Goal: Information Seeking & Learning: Learn about a topic

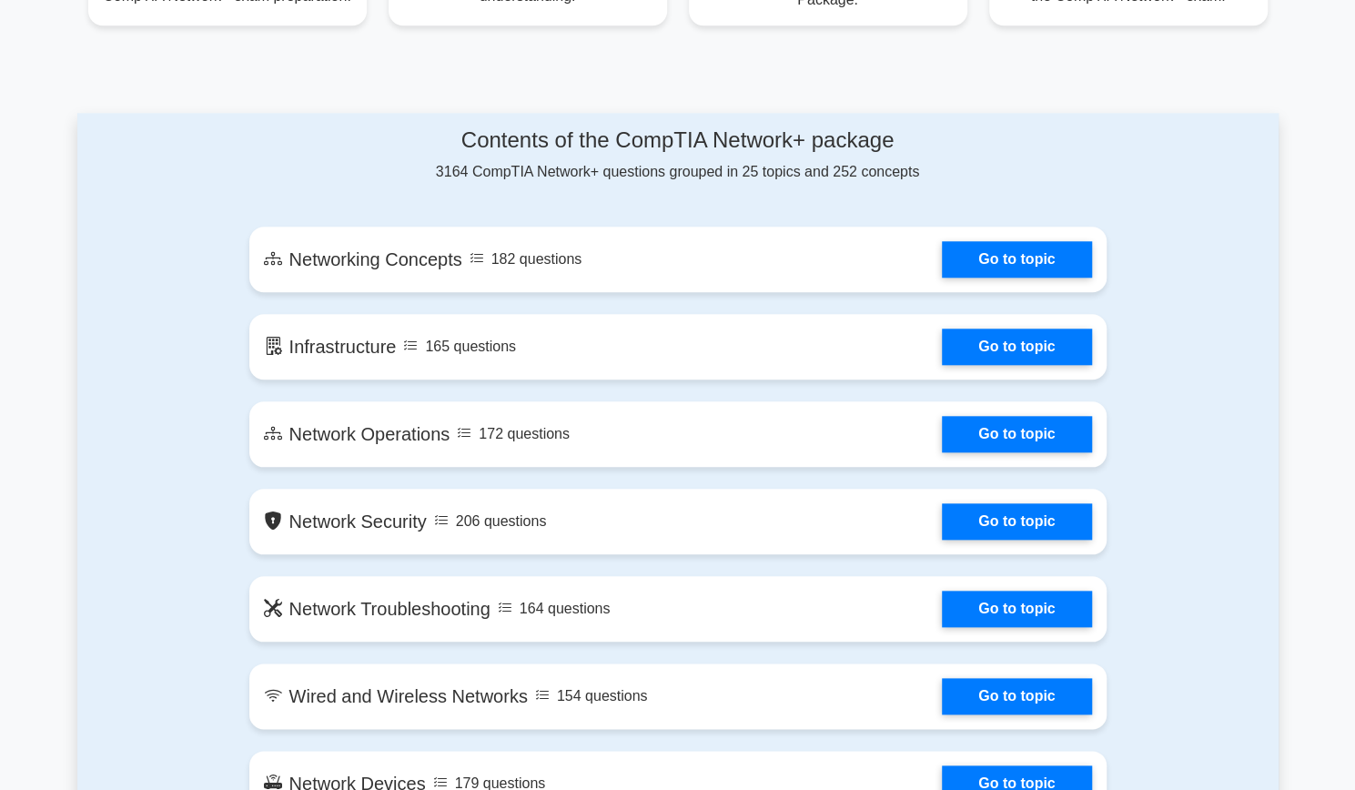
scroll to position [910, 0]
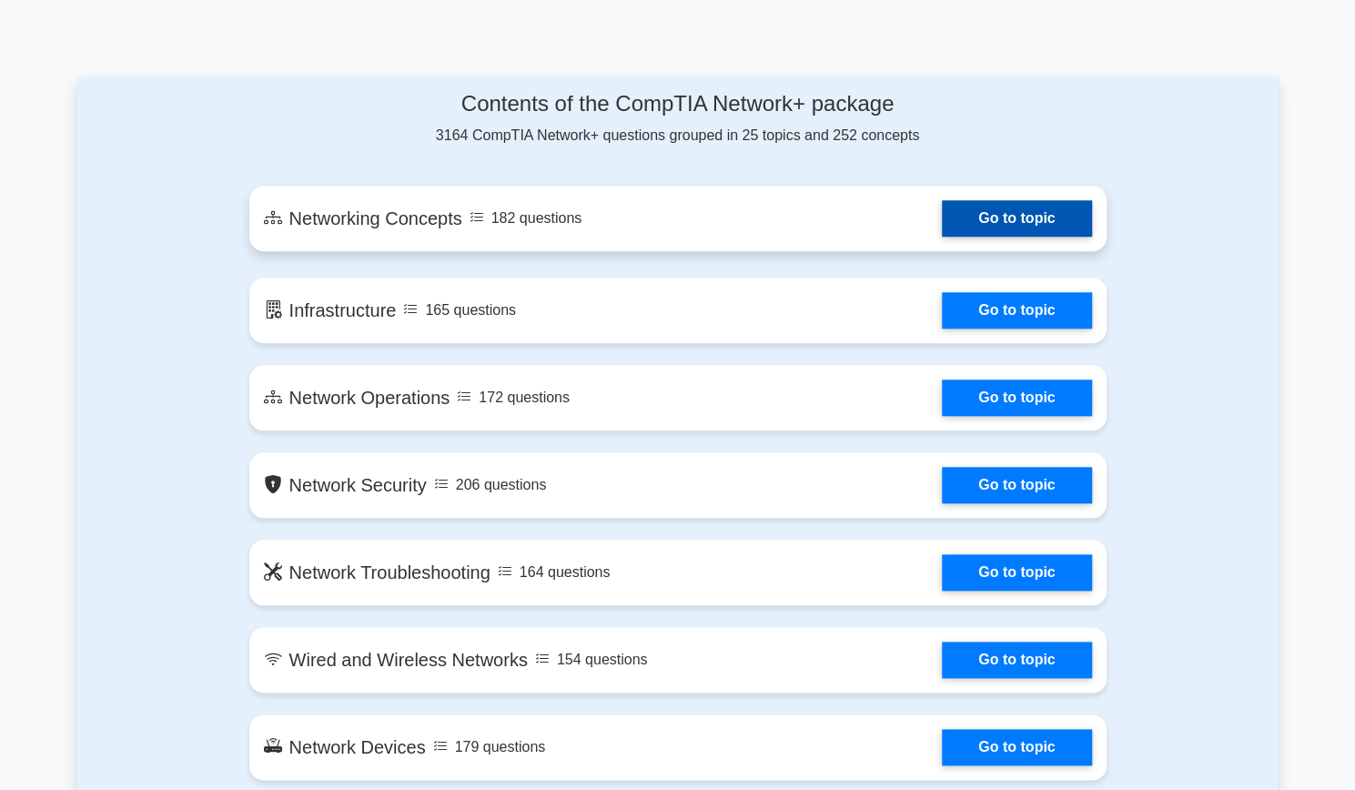
click at [1022, 215] on link "Go to topic" at bounding box center [1016, 218] width 149 height 36
click at [999, 234] on link "Go to topic" at bounding box center [1016, 218] width 149 height 36
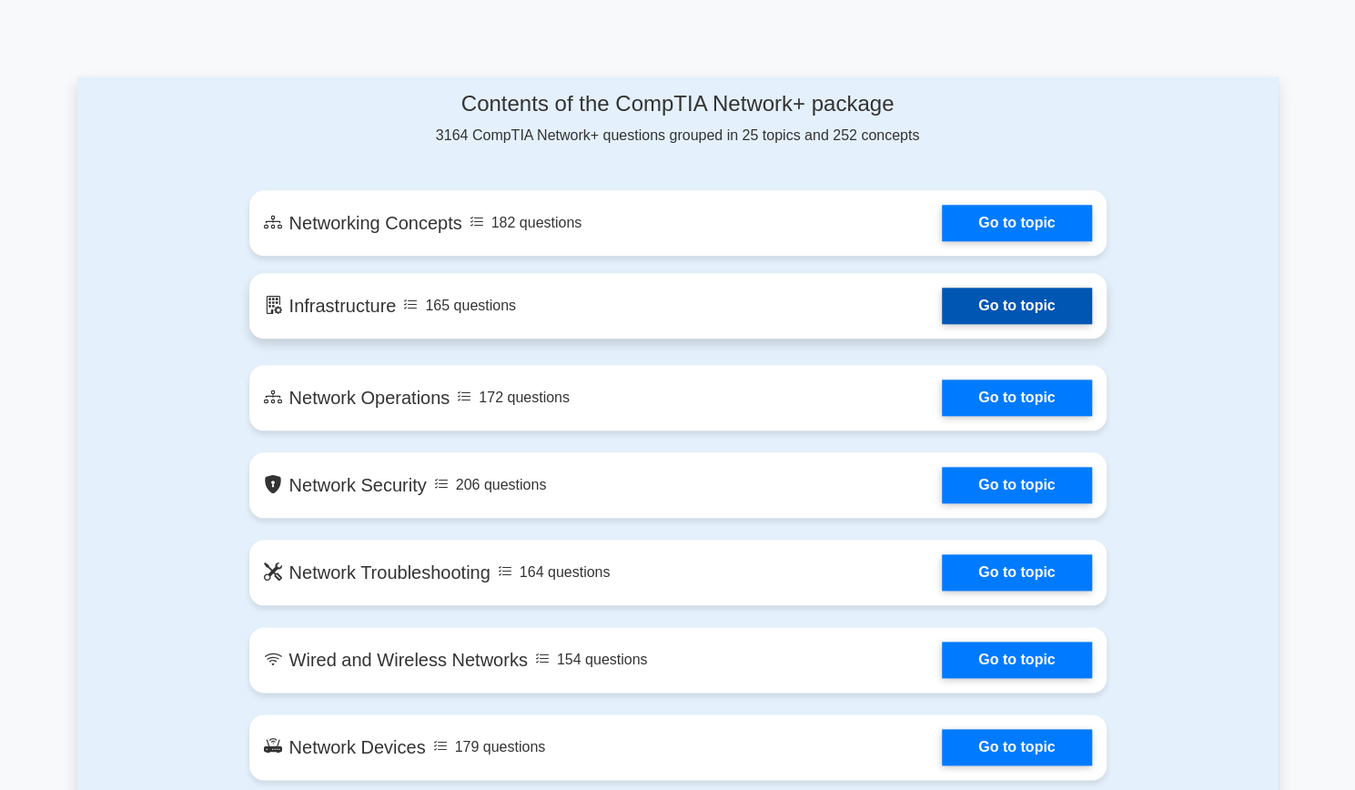
click at [1033, 303] on link "Go to topic" at bounding box center [1016, 306] width 149 height 36
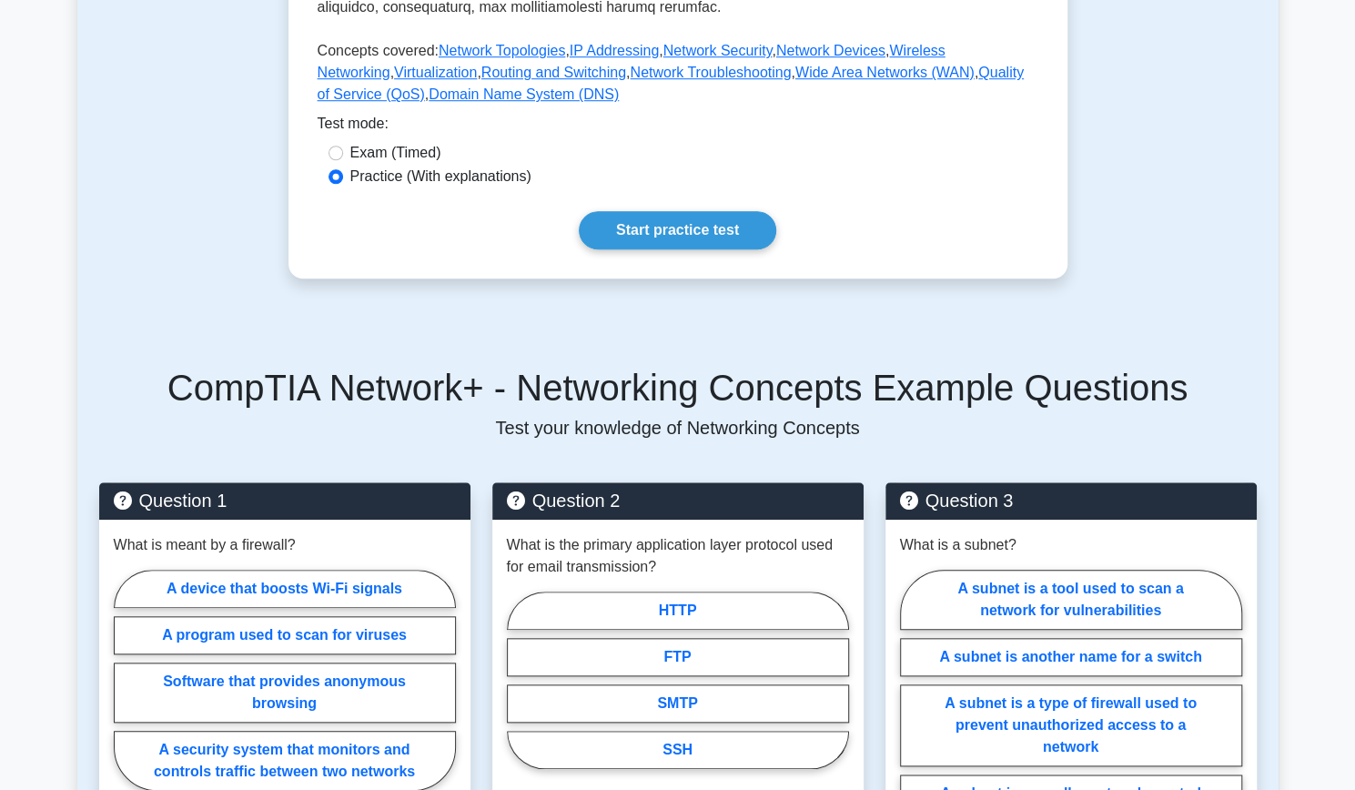
scroll to position [772, 0]
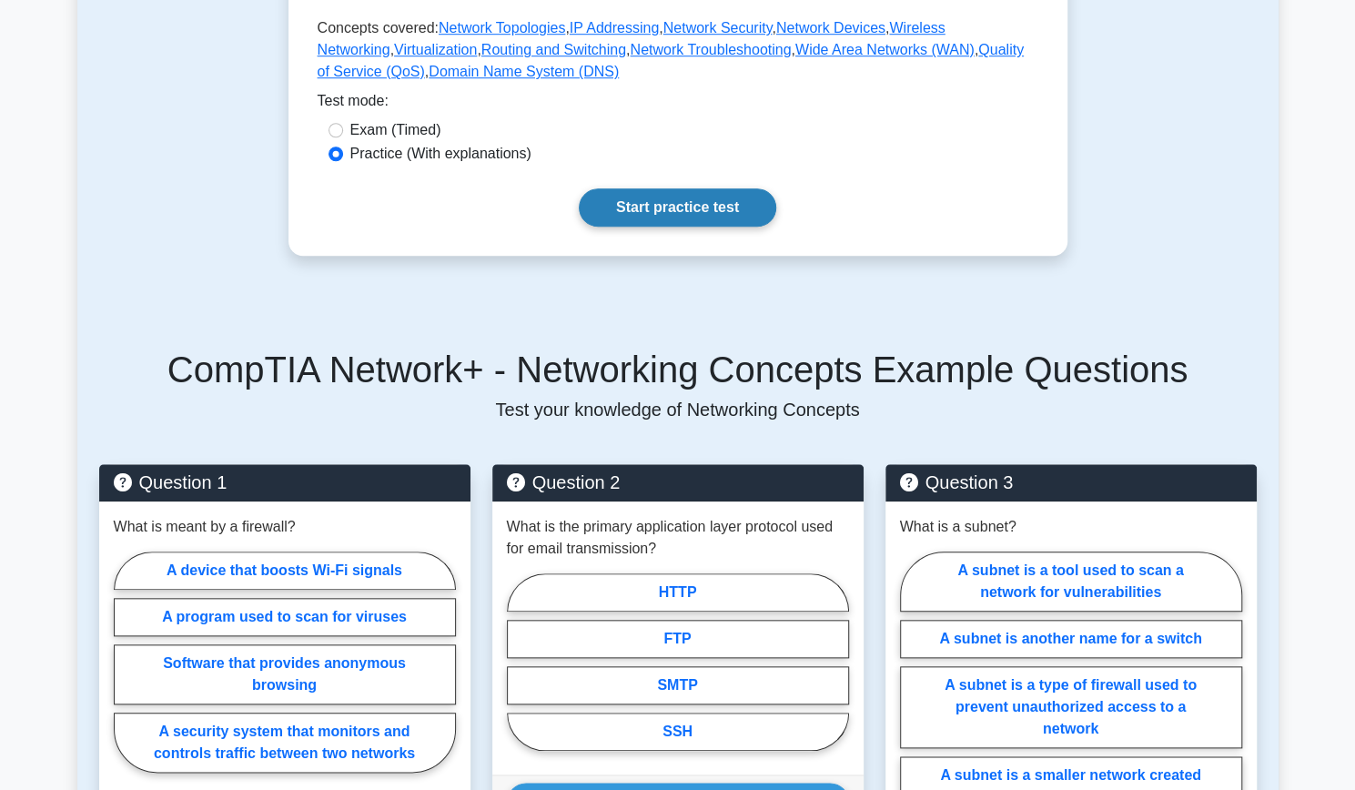
click at [698, 188] on link "Start practice test" at bounding box center [677, 207] width 197 height 38
click at [649, 192] on link "Start practice test" at bounding box center [677, 207] width 197 height 38
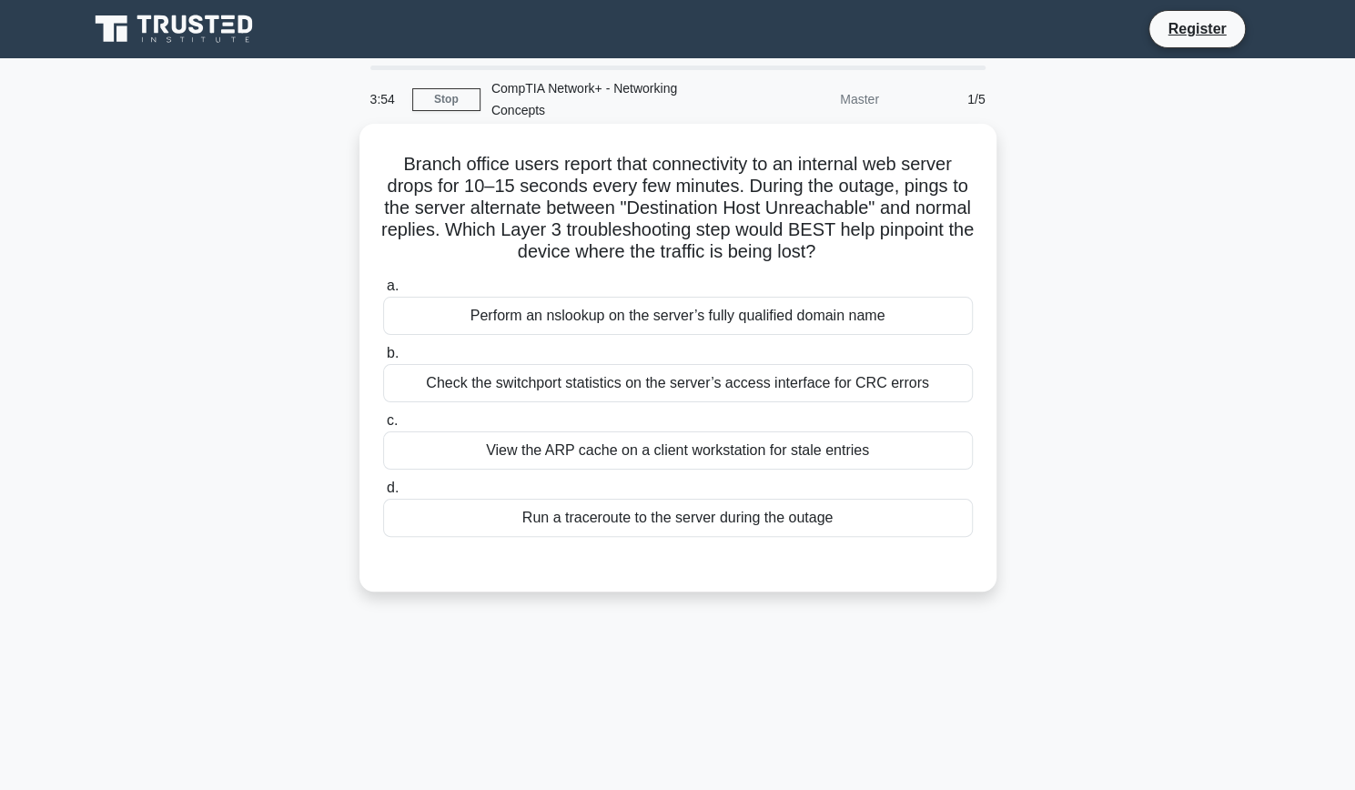
click at [546, 383] on div "Check the switchport statistics on the server’s access interface for CRC errors" at bounding box center [678, 383] width 590 height 38
click at [383, 359] on input "b. Check the switchport statistics on the server’s access interface for CRC err…" at bounding box center [383, 354] width 0 height 12
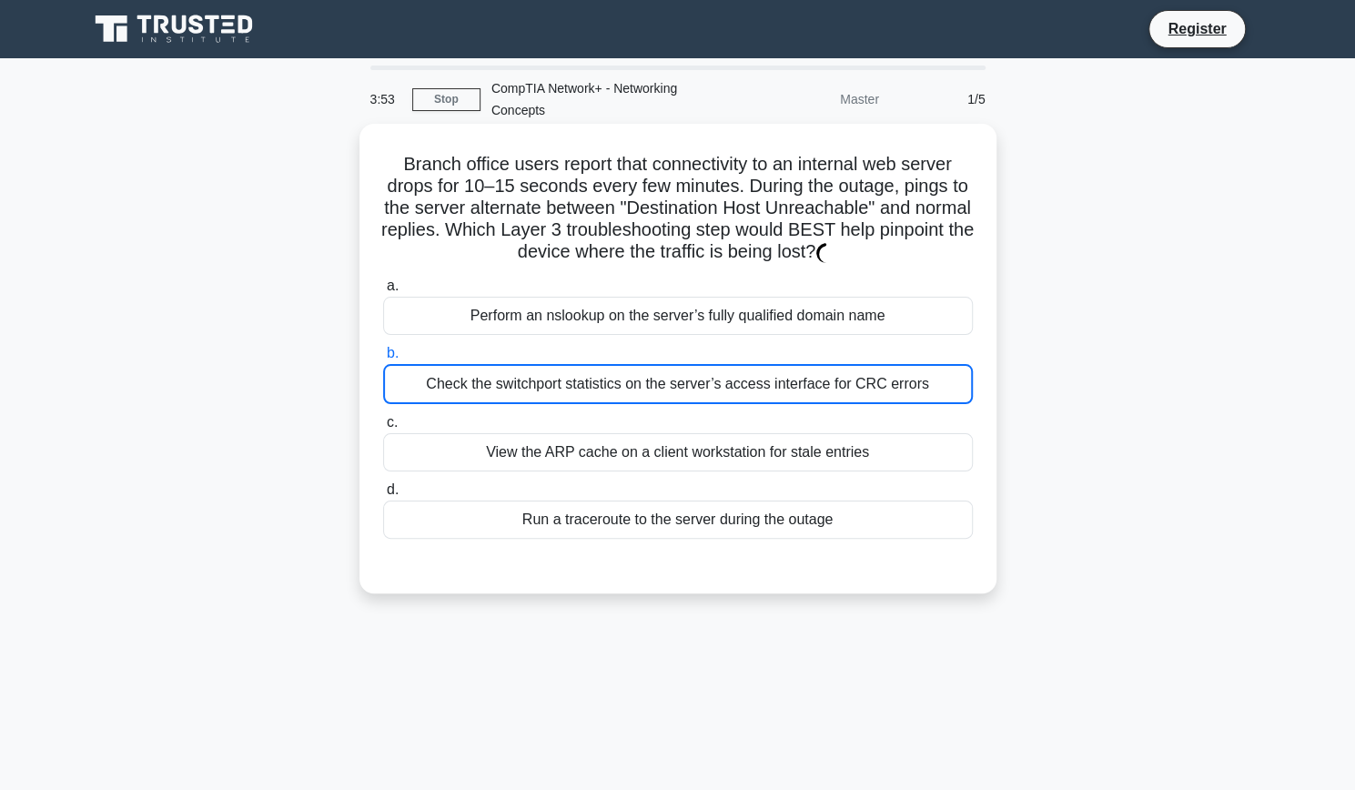
click at [540, 312] on div "Perform an nslookup on the server’s fully qualified domain name" at bounding box center [678, 316] width 590 height 38
click at [383, 292] on input "a. Perform an nslookup on the server’s fully qualified domain name" at bounding box center [383, 286] width 0 height 12
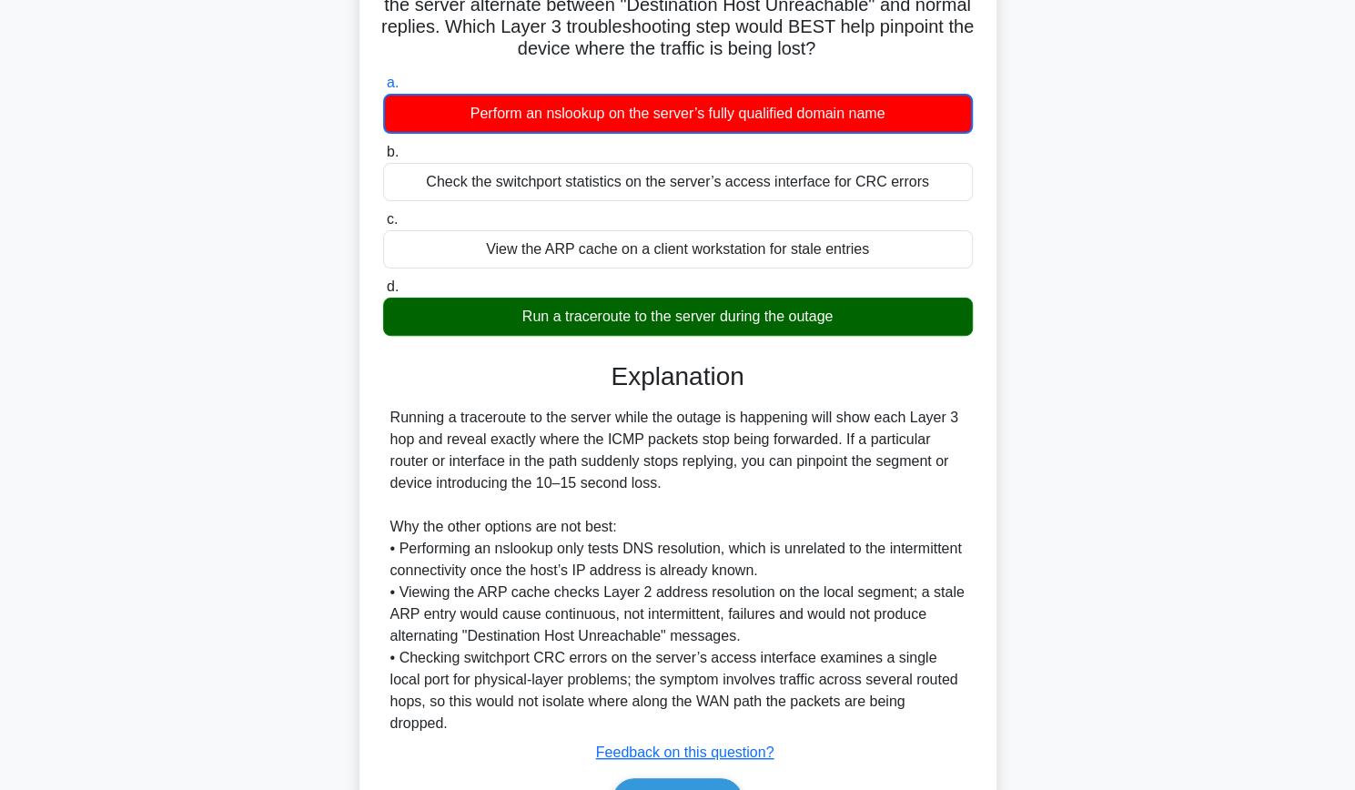
scroll to position [208, 0]
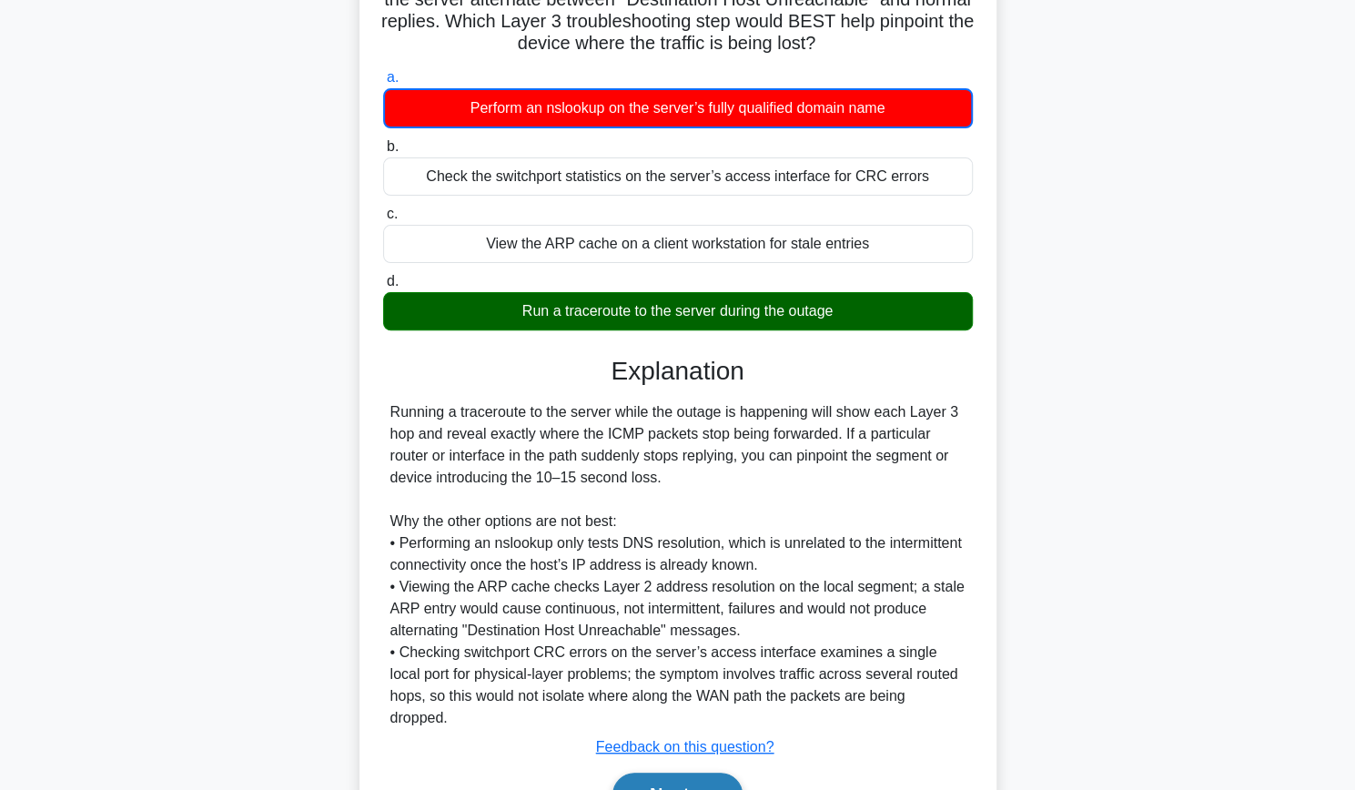
click at [695, 773] on button "Next" at bounding box center [677, 795] width 130 height 44
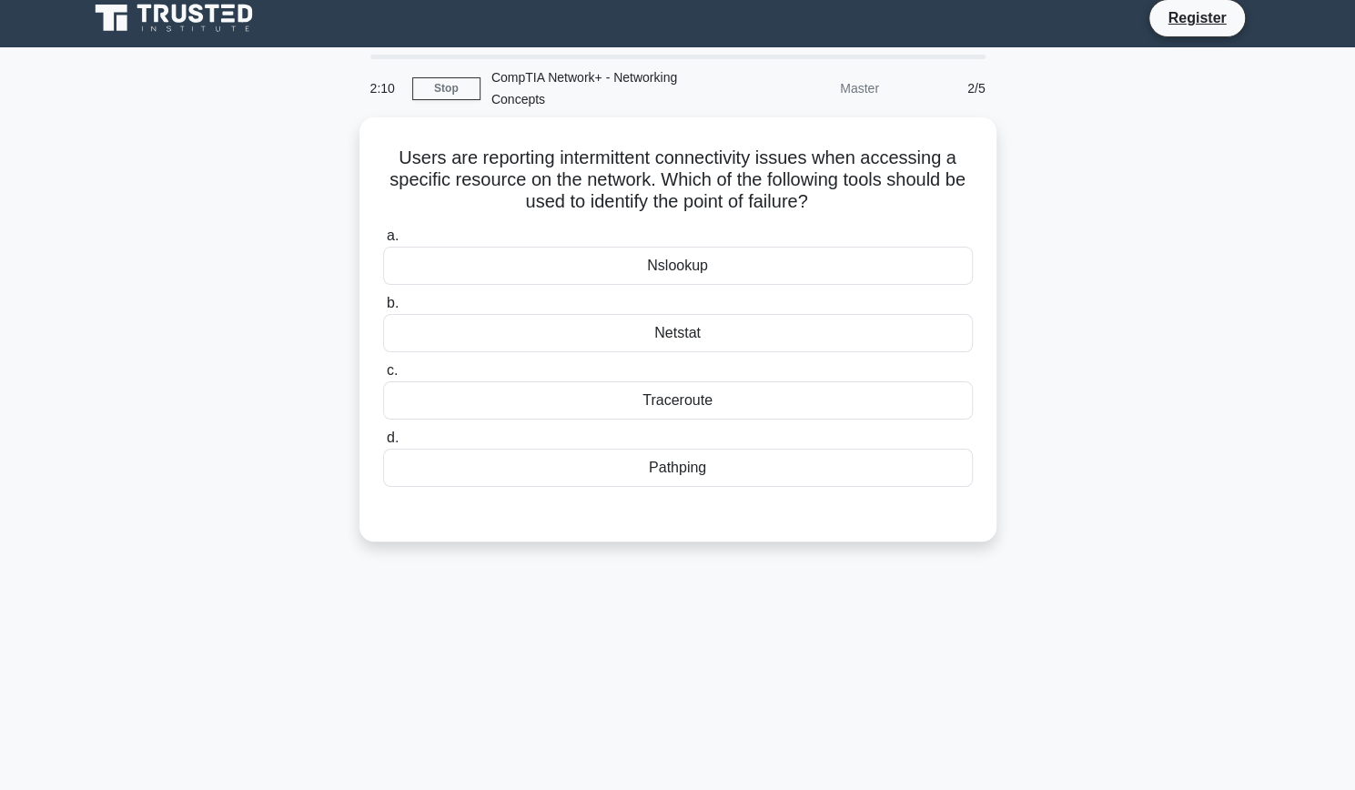
scroll to position [5, 0]
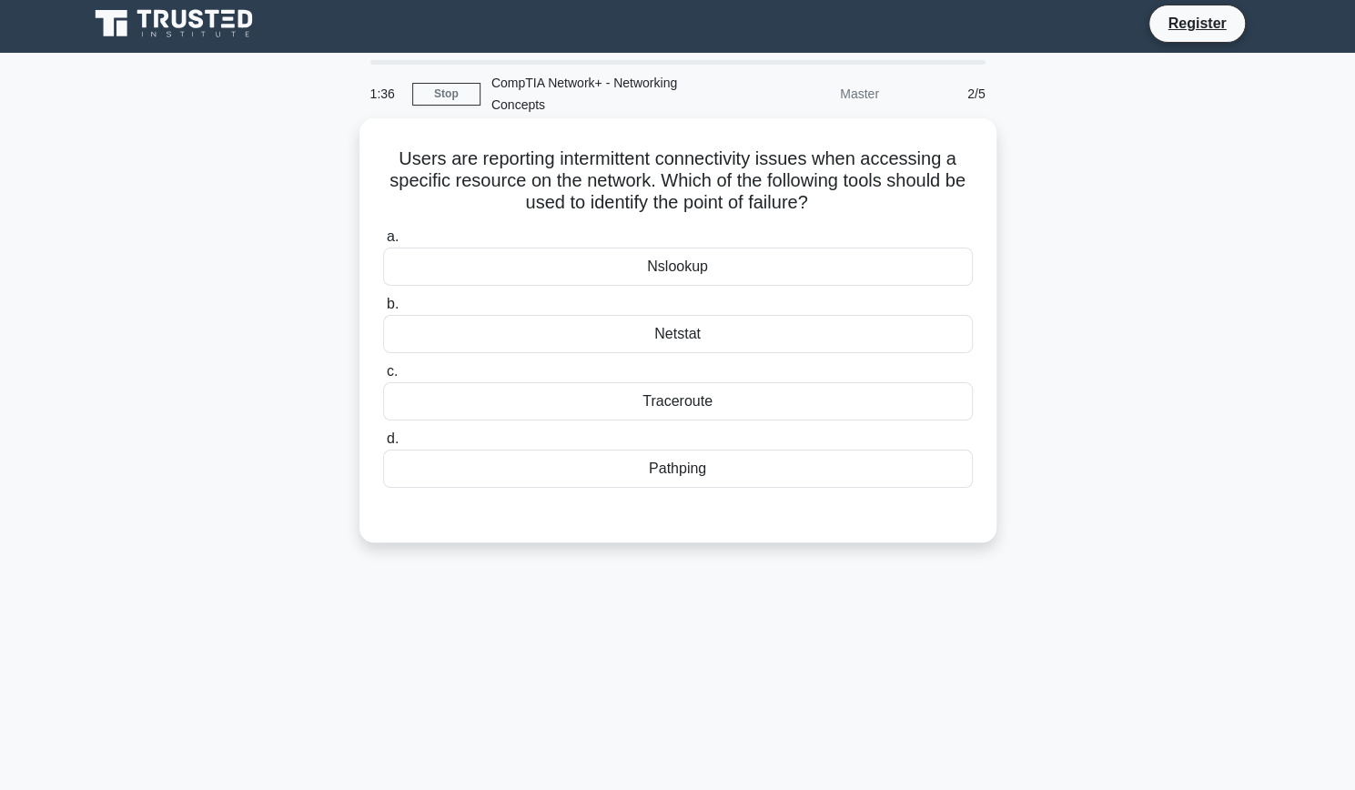
click at [766, 340] on div "Netstat" at bounding box center [678, 334] width 590 height 38
click at [383, 310] on input "b. Netstat" at bounding box center [383, 304] width 0 height 12
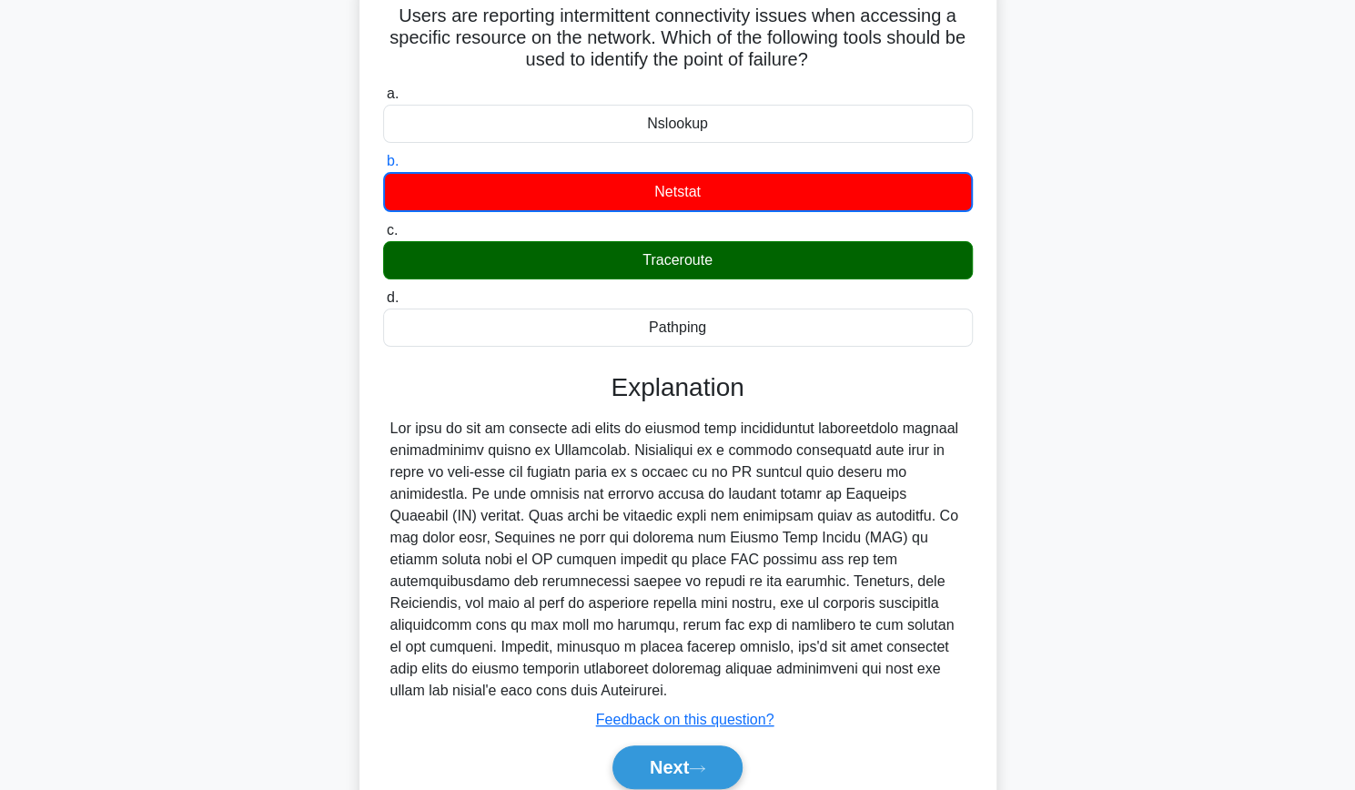
scroll to position [155, 0]
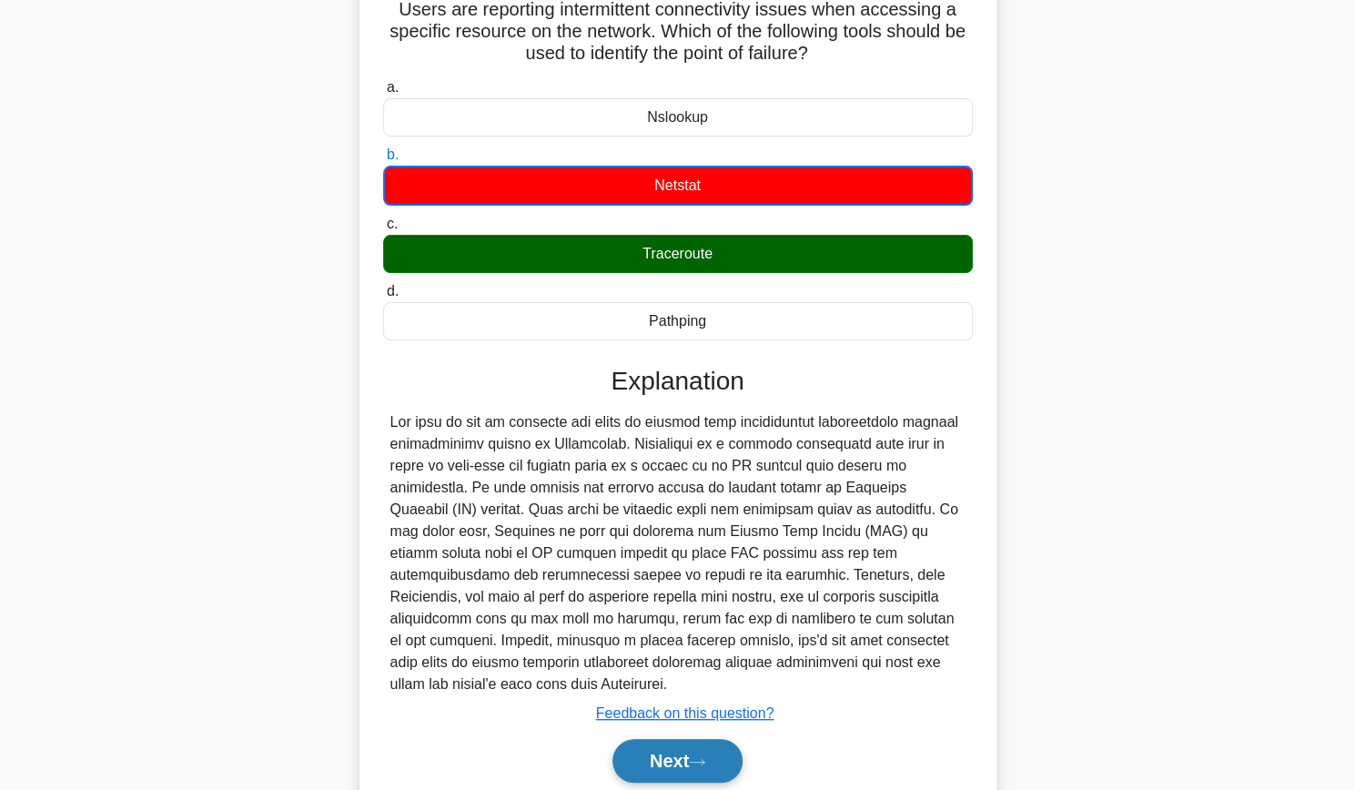
click at [678, 743] on button "Next" at bounding box center [677, 761] width 130 height 44
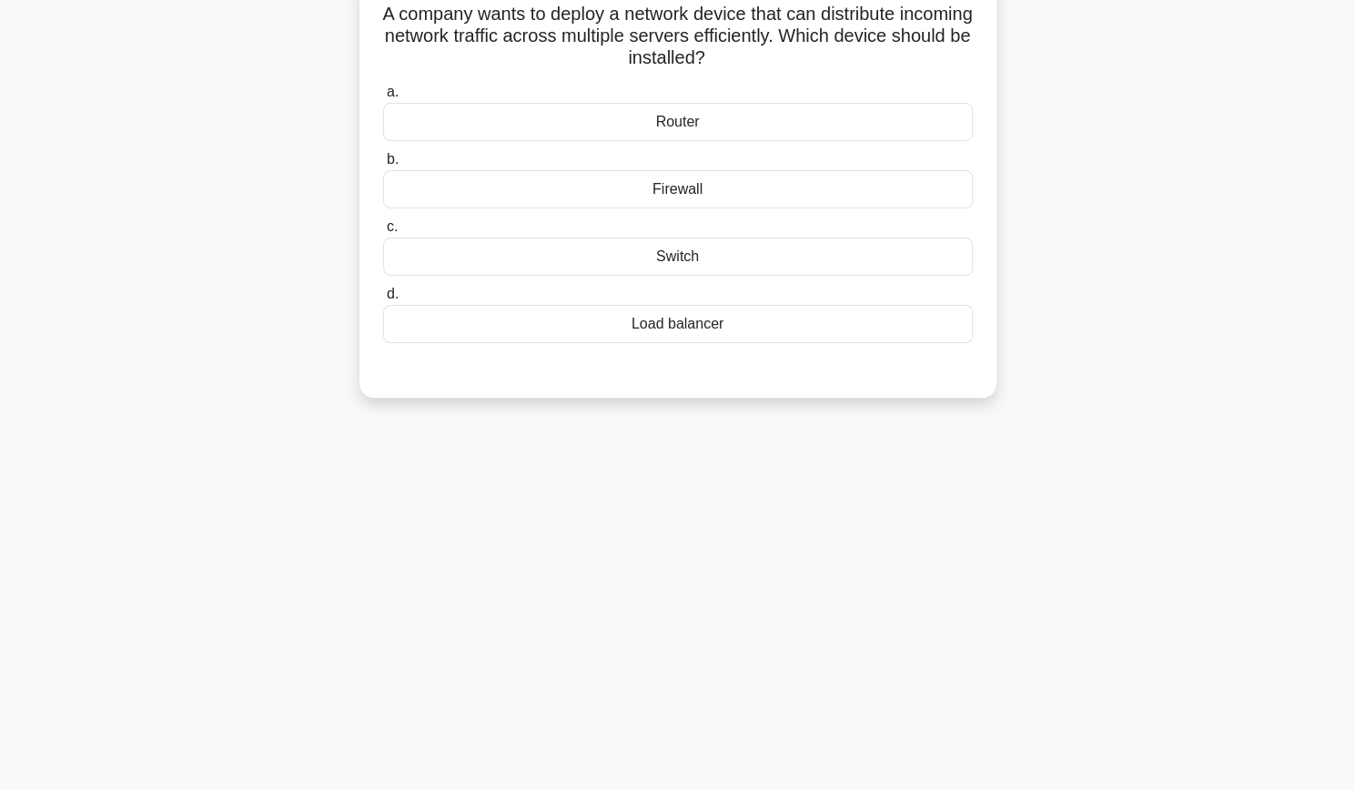
scroll to position [64, 0]
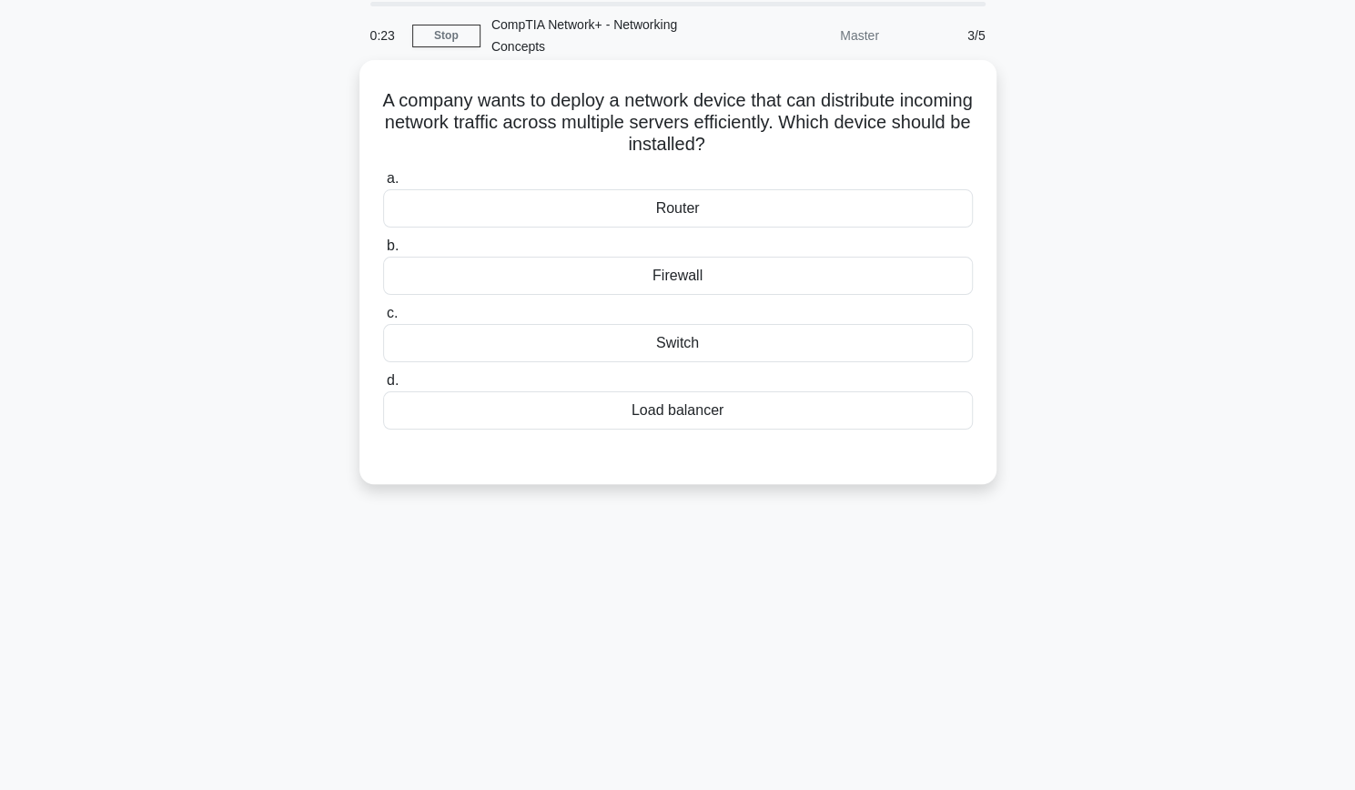
click at [739, 409] on div "Load balancer" at bounding box center [678, 410] width 590 height 38
click at [383, 387] on input "d. Load balancer" at bounding box center [383, 381] width 0 height 12
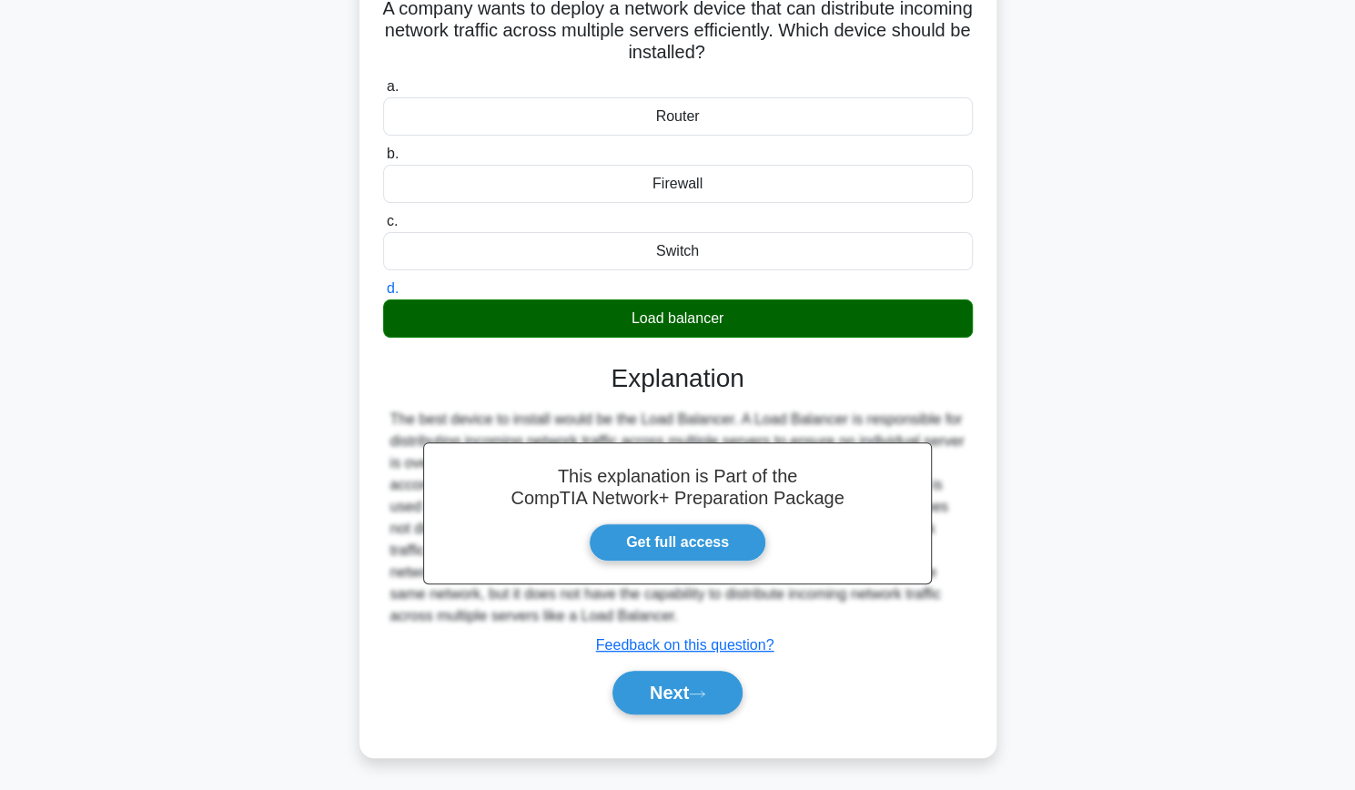
scroll to position [193, 0]
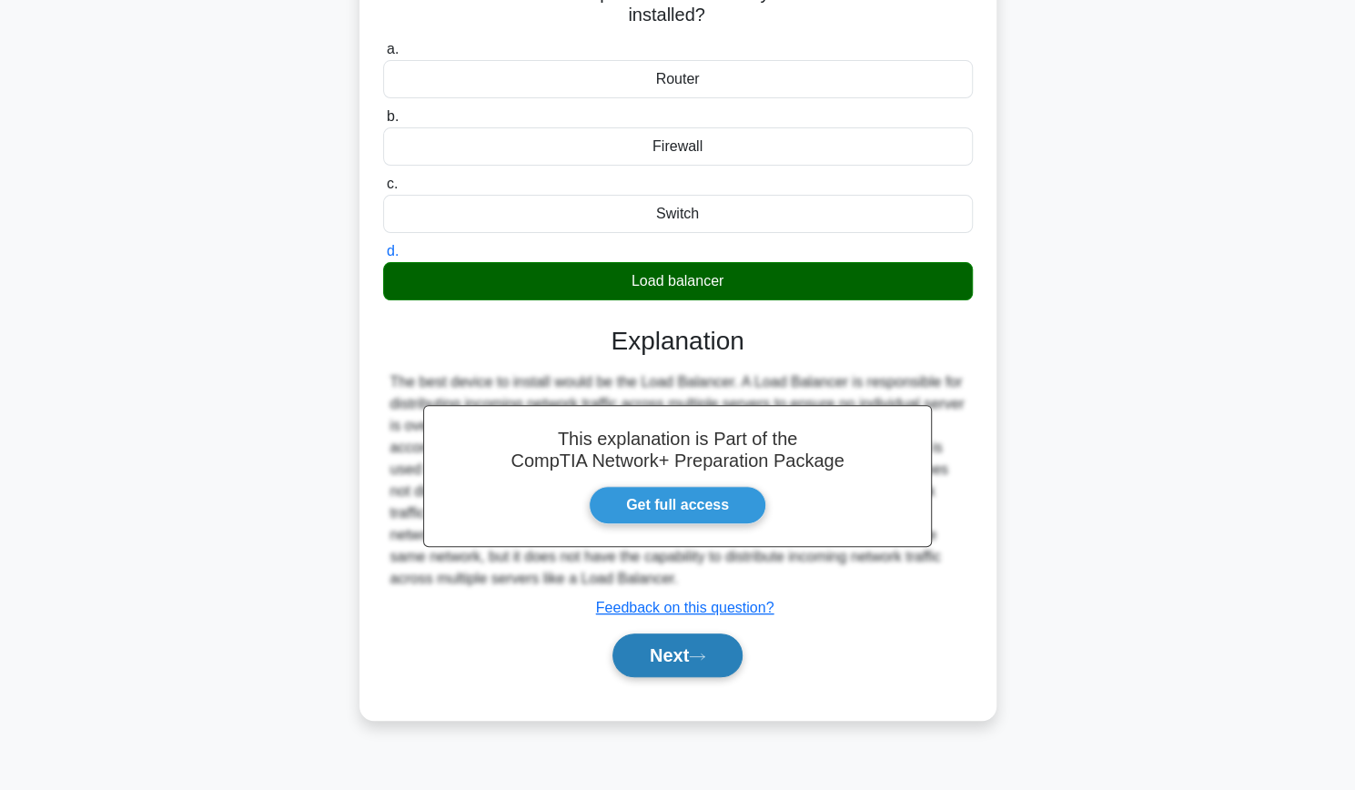
click at [658, 655] on button "Next" at bounding box center [677, 655] width 130 height 44
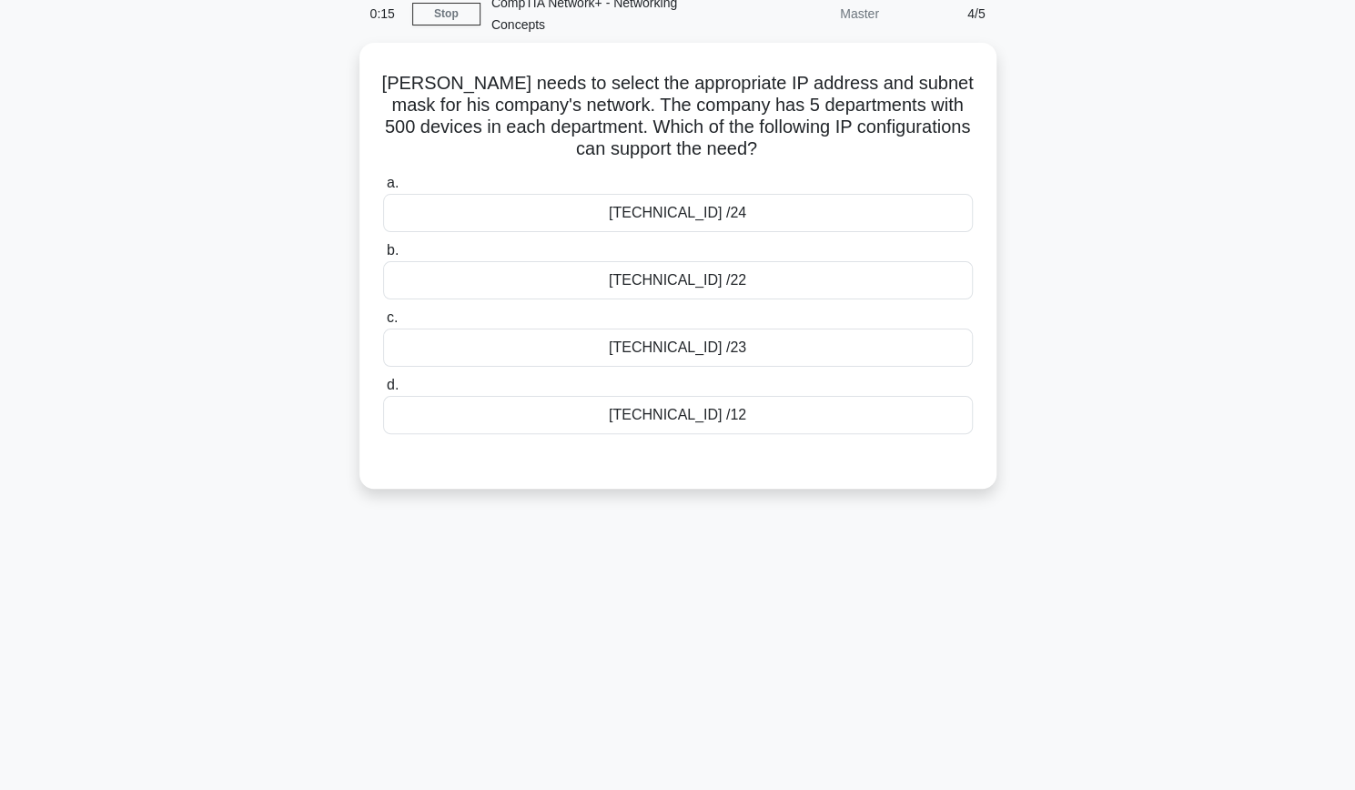
scroll to position [86, 0]
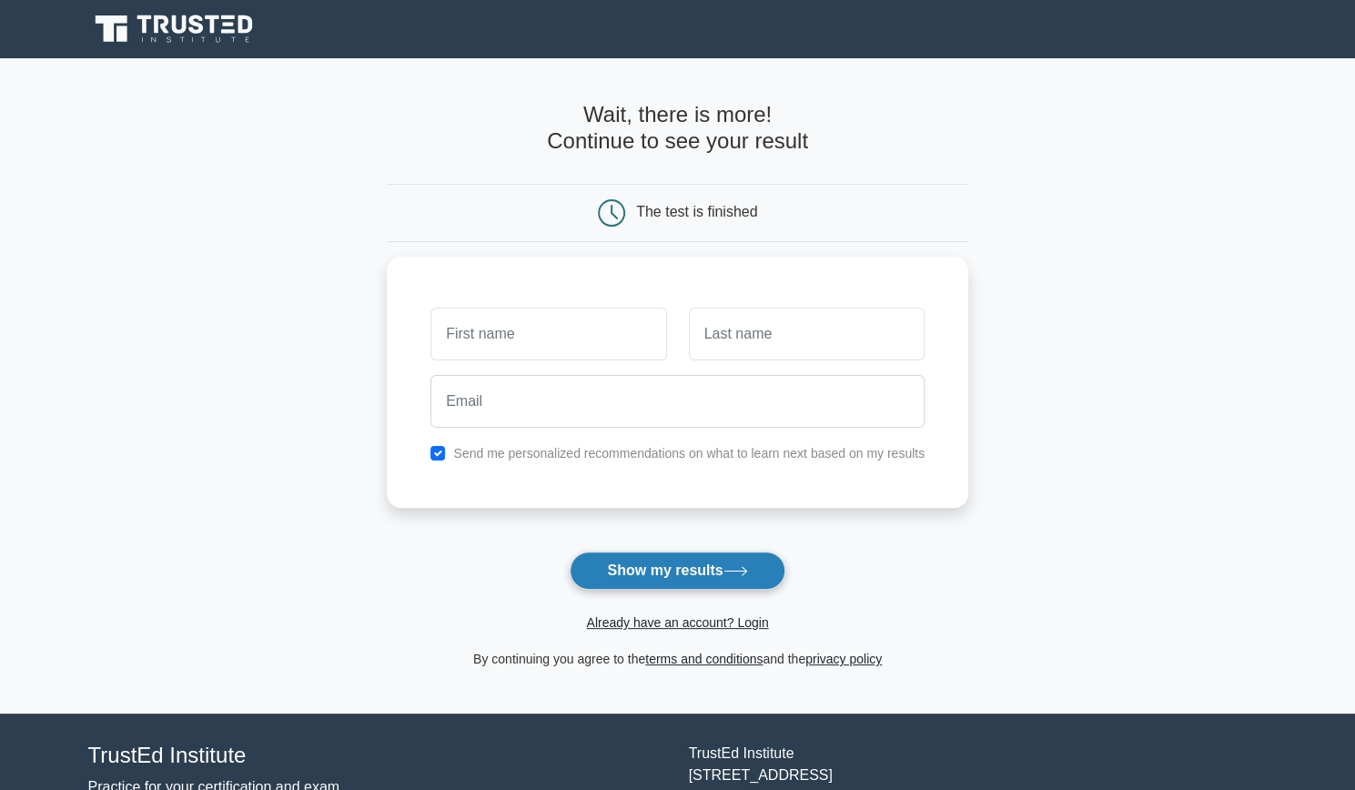
click at [700, 583] on button "Show my results" at bounding box center [677, 570] width 215 height 38
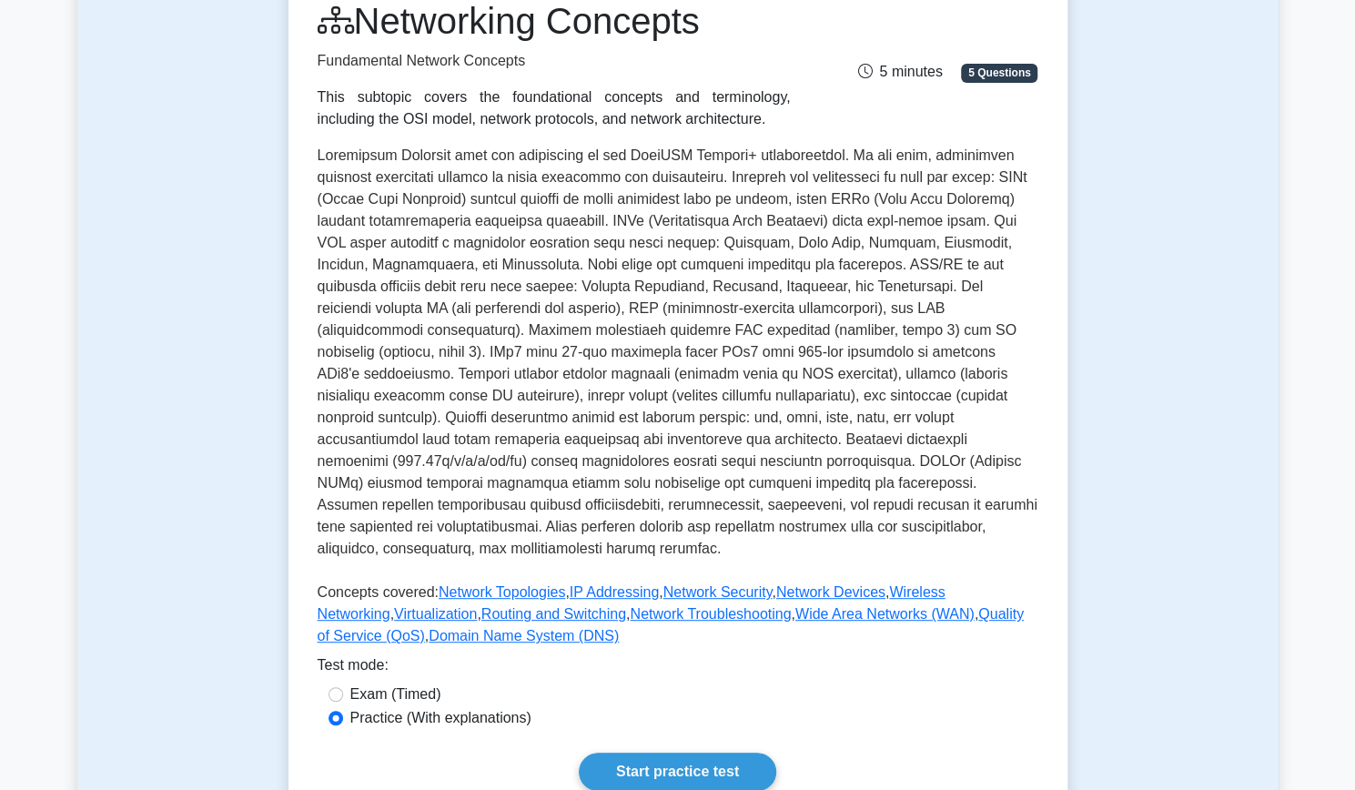
scroll to position [209, 0]
click at [690, 716] on div "Networking Concepts Fundamental Network Concepts This subtopic covers the found…" at bounding box center [677, 393] width 779 height 850
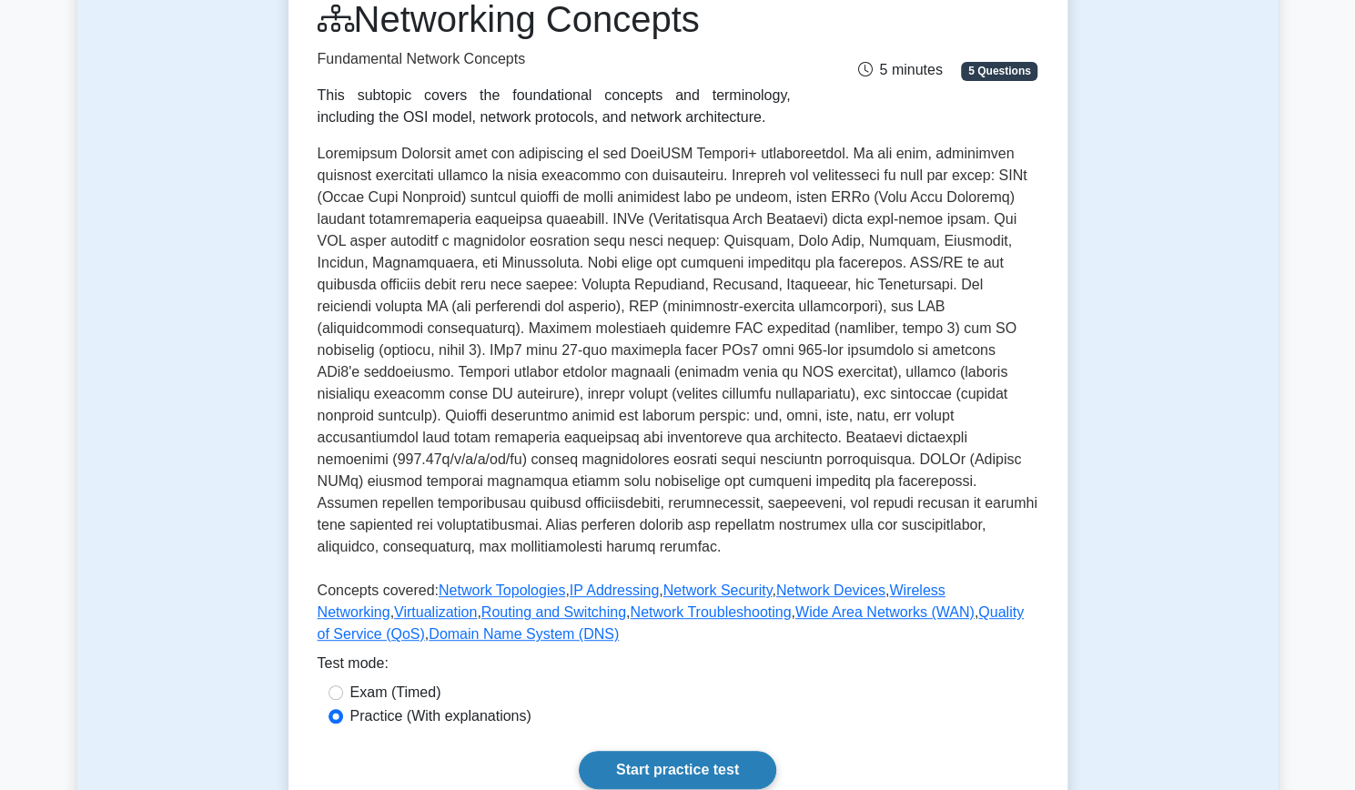
click at [689, 751] on link "Start practice test" at bounding box center [677, 770] width 197 height 38
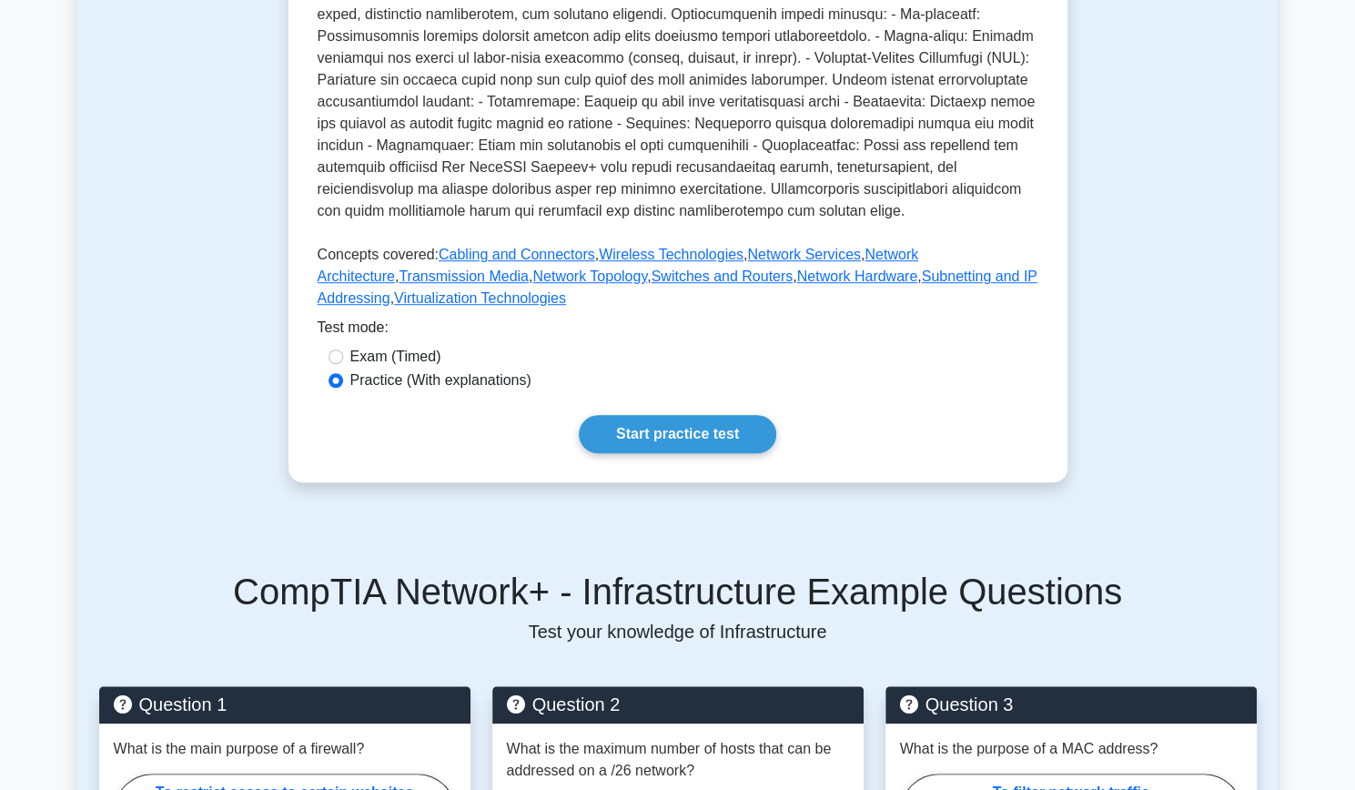
scroll to position [525, 0]
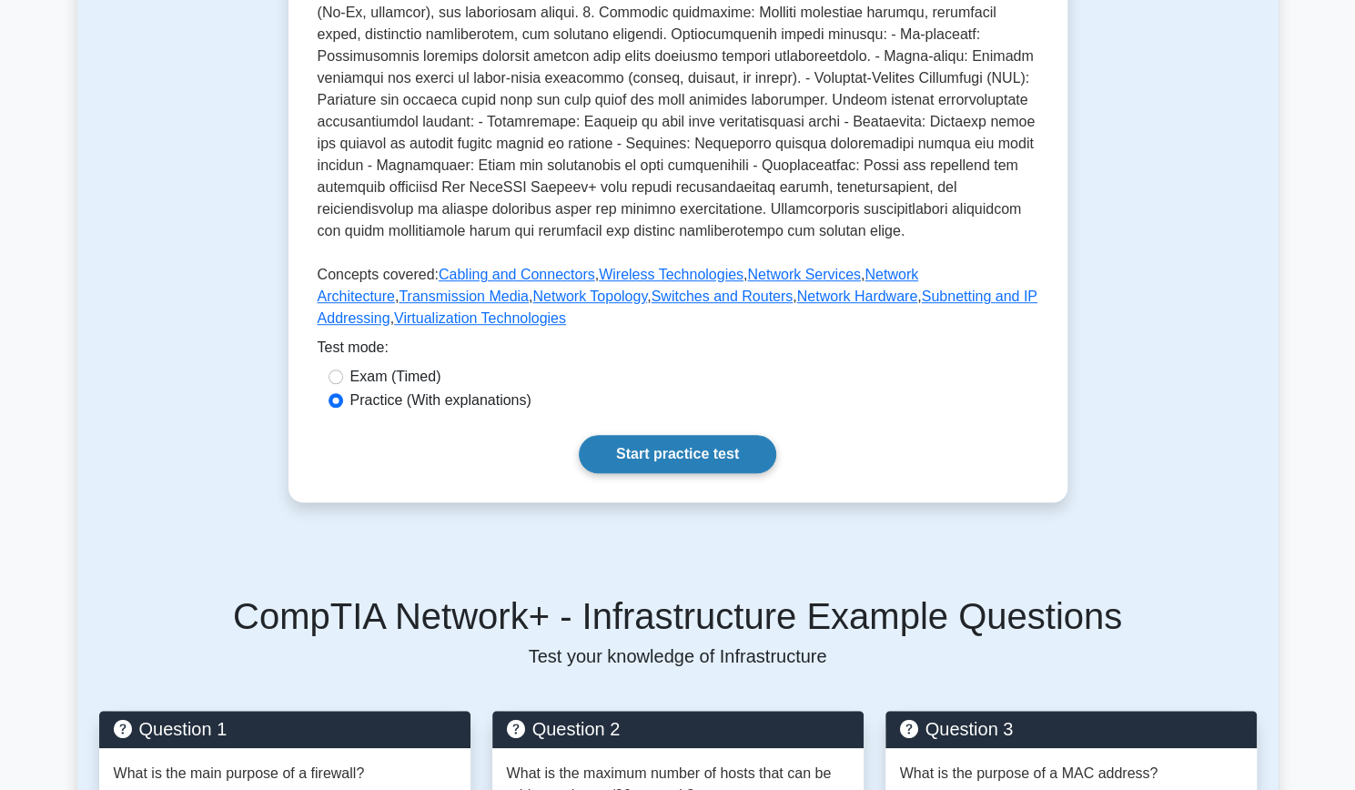
click at [652, 457] on link "Start practice test" at bounding box center [677, 454] width 197 height 38
